Goal: Information Seeking & Learning: Learn about a topic

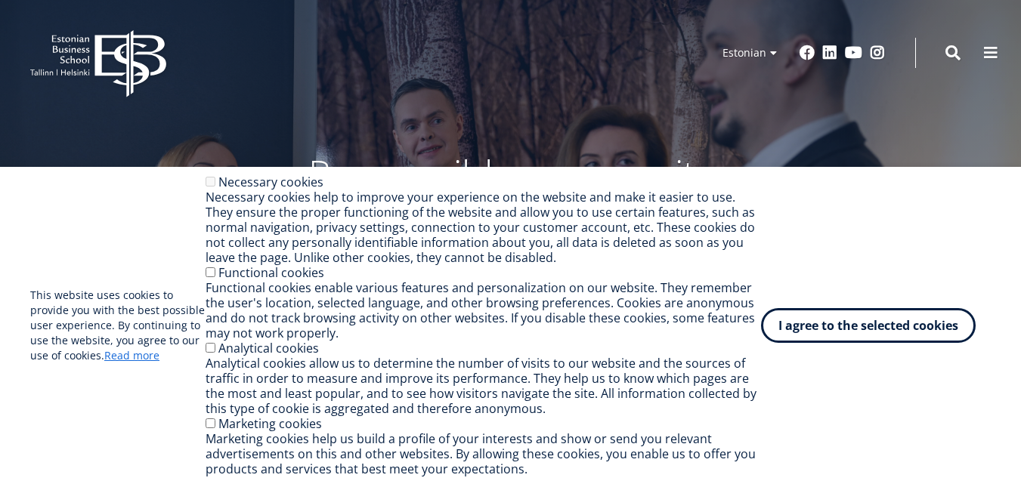
click at [563, 138] on div "Responsible community" at bounding box center [510, 174] width 801 height 76
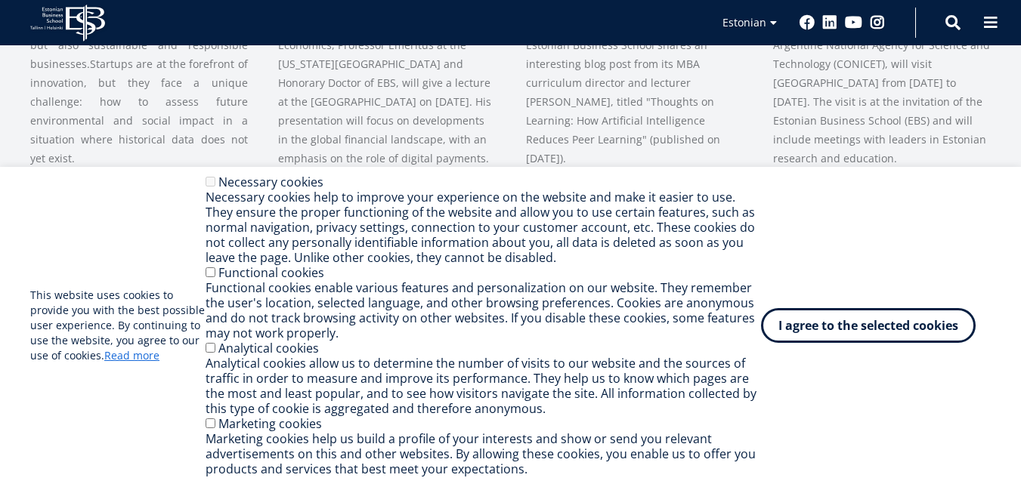
scroll to position [1058, 0]
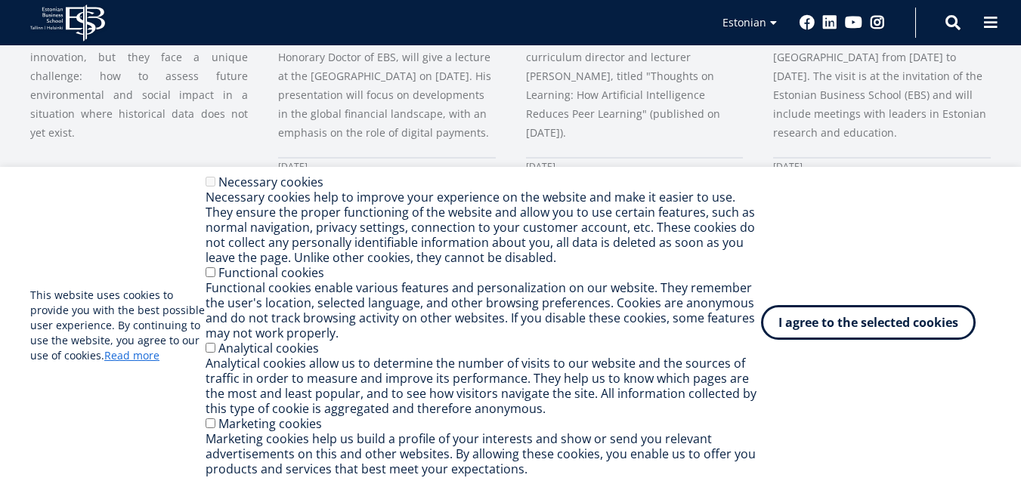
click at [835, 325] on font "I agree to the selected cookies" at bounding box center [868, 322] width 180 height 17
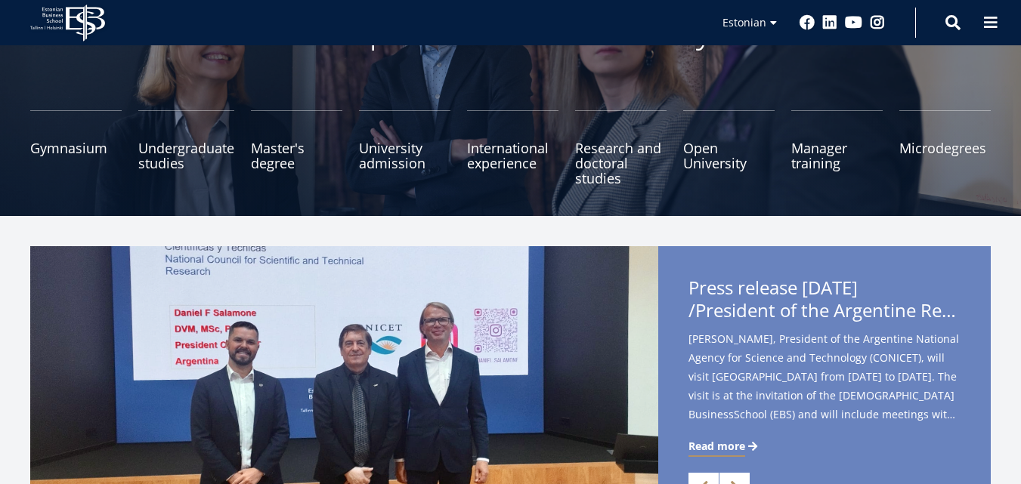
scroll to position [146, 0]
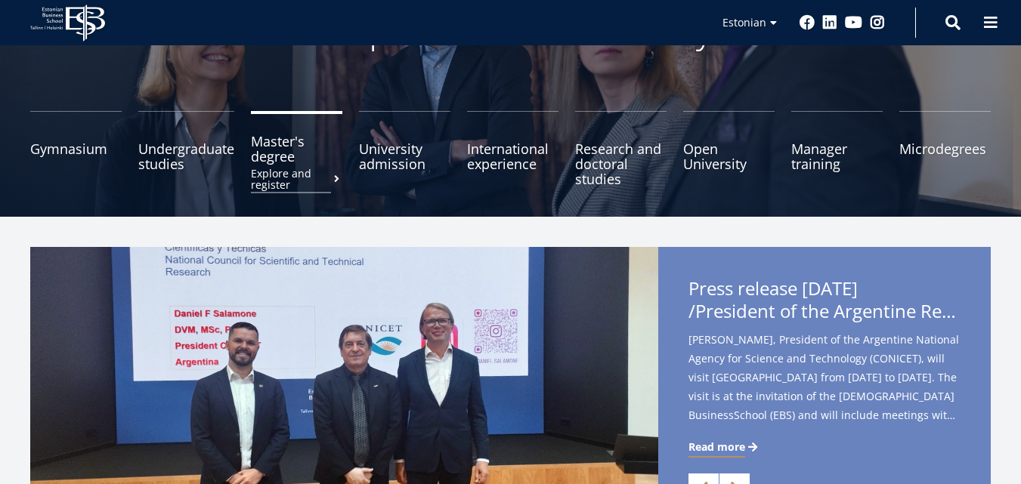
click at [264, 146] on font "Master's degree" at bounding box center [278, 148] width 54 height 33
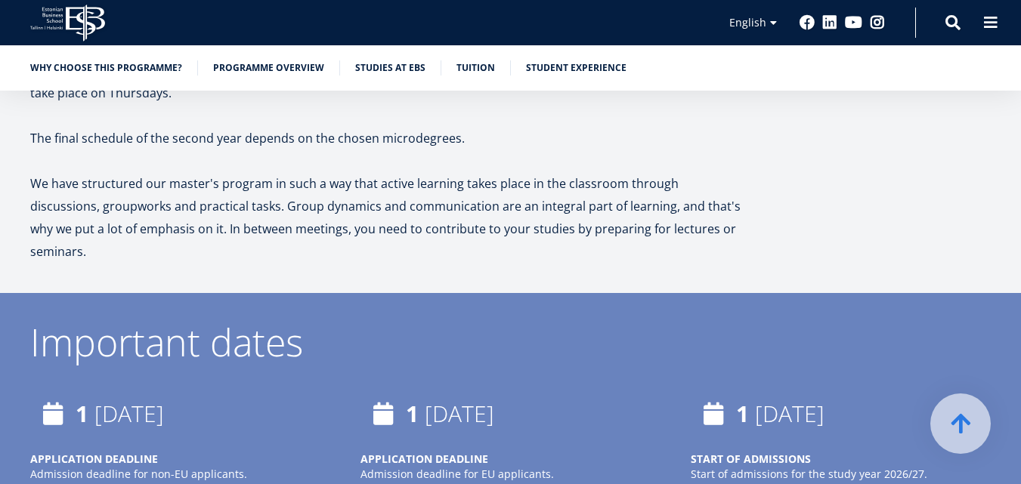
scroll to position [2639, 0]
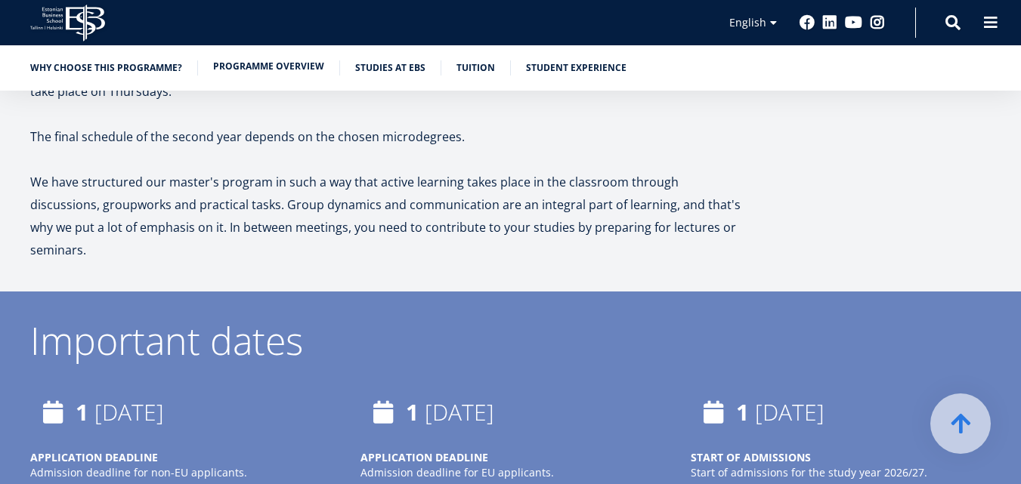
click at [283, 63] on link "Programme overview" at bounding box center [268, 66] width 111 height 15
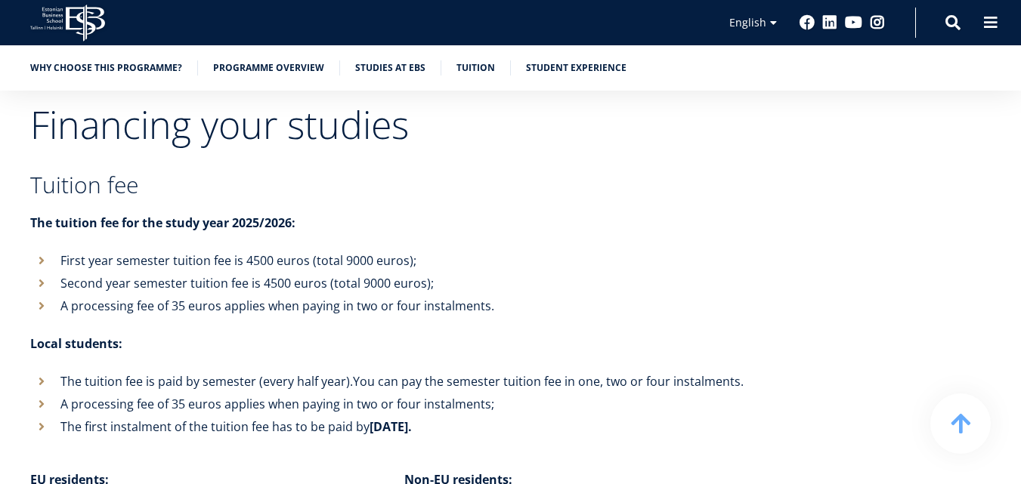
scroll to position [4836, 0]
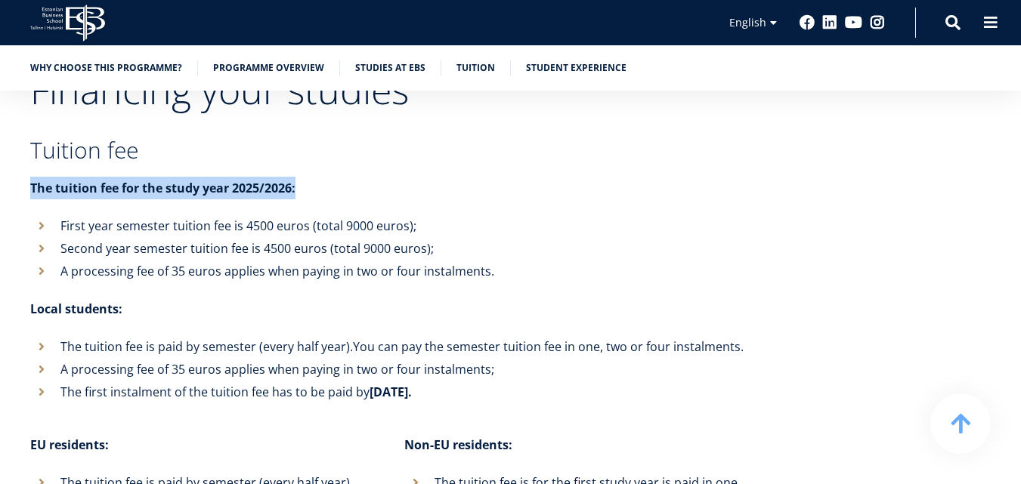
drag, startPoint x: 777, startPoint y: 128, endPoint x: 784, endPoint y: 125, distance: 7.8
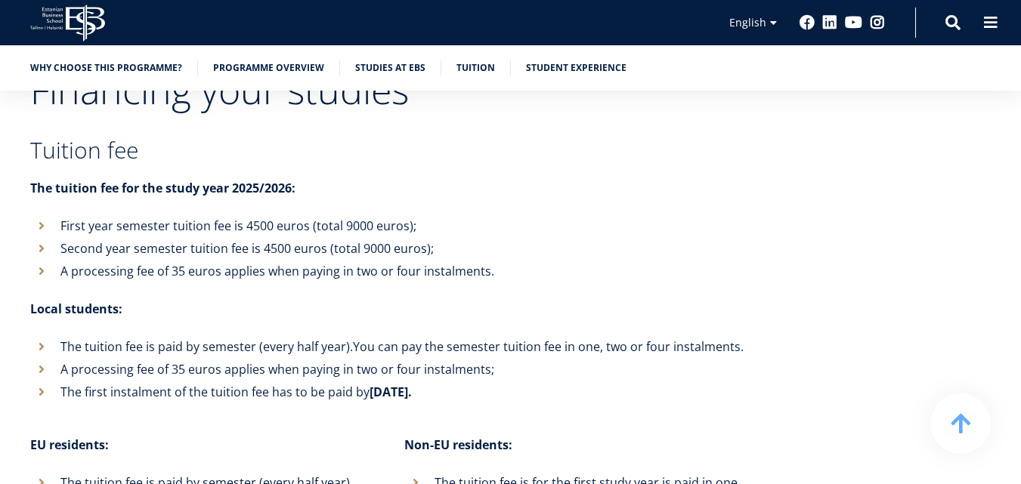
click at [704, 237] on li "Second year semester tuition fee is 4500 euros (total 9000 euros);" at bounding box center [389, 248] width 718 height 23
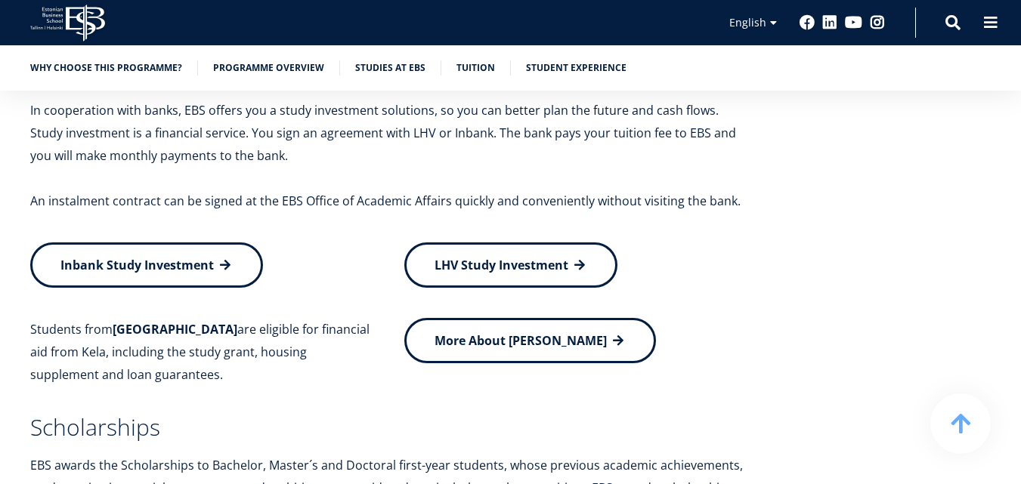
scroll to position [5511, 0]
